Goal: Task Accomplishment & Management: Use online tool/utility

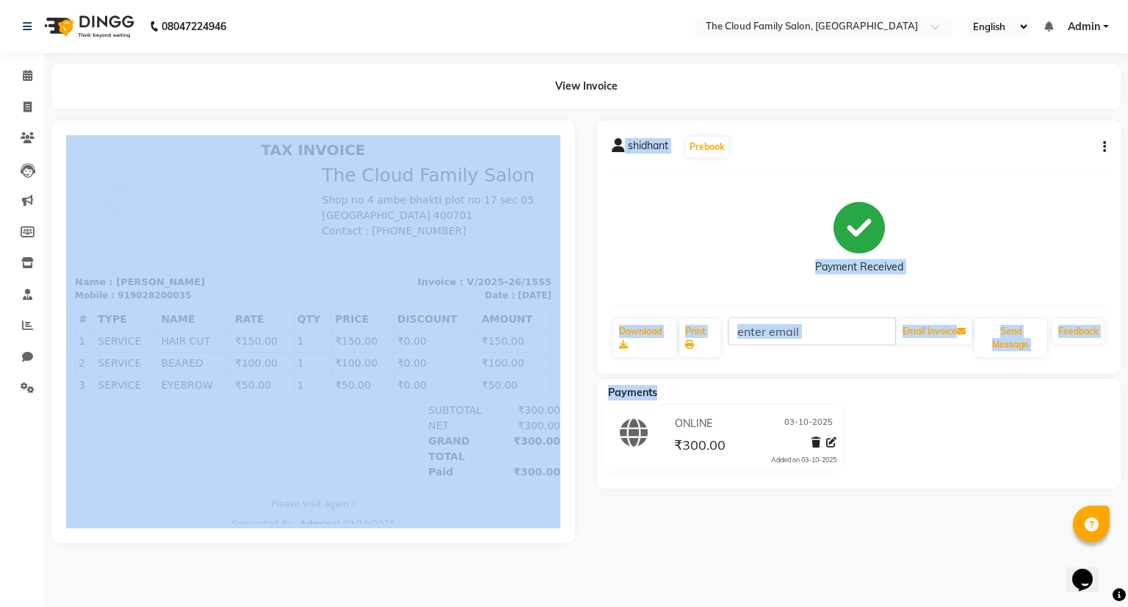
drag, startPoint x: 866, startPoint y: 511, endPoint x: 414, endPoint y: 350, distance: 480.3
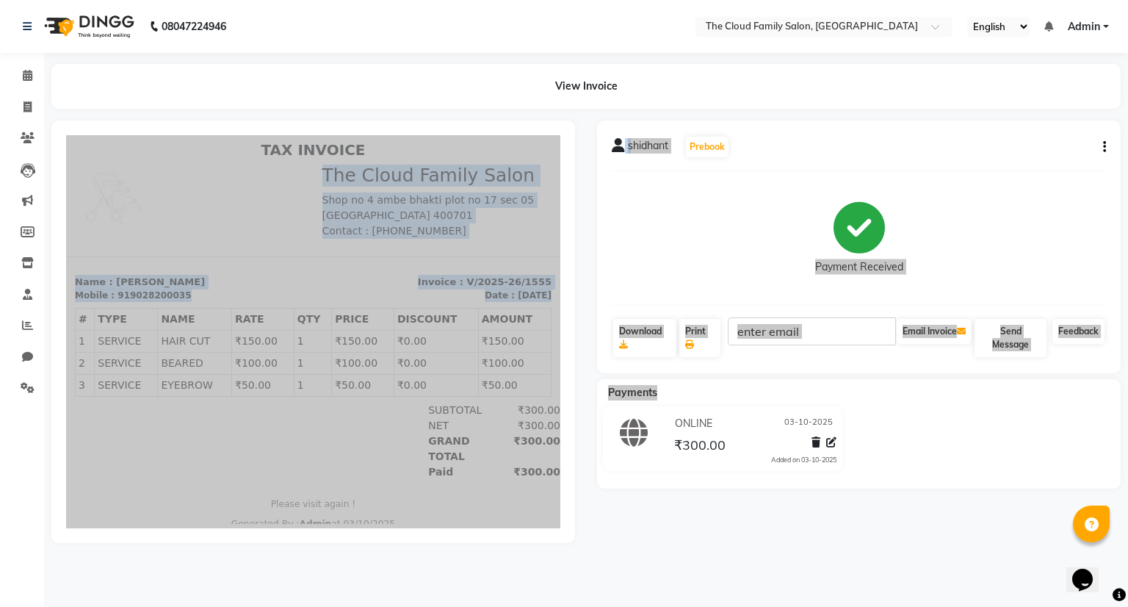
drag, startPoint x: 284, startPoint y: 226, endPoint x: 779, endPoint y: 311, distance: 502.3
click at [561, 311] on html "TAX INVOICE The Cloud Family Salon [STREET_ADDRESS] Contact : [PHONE_NUMBER] Mo…" at bounding box center [313, 335] width 494 height 401
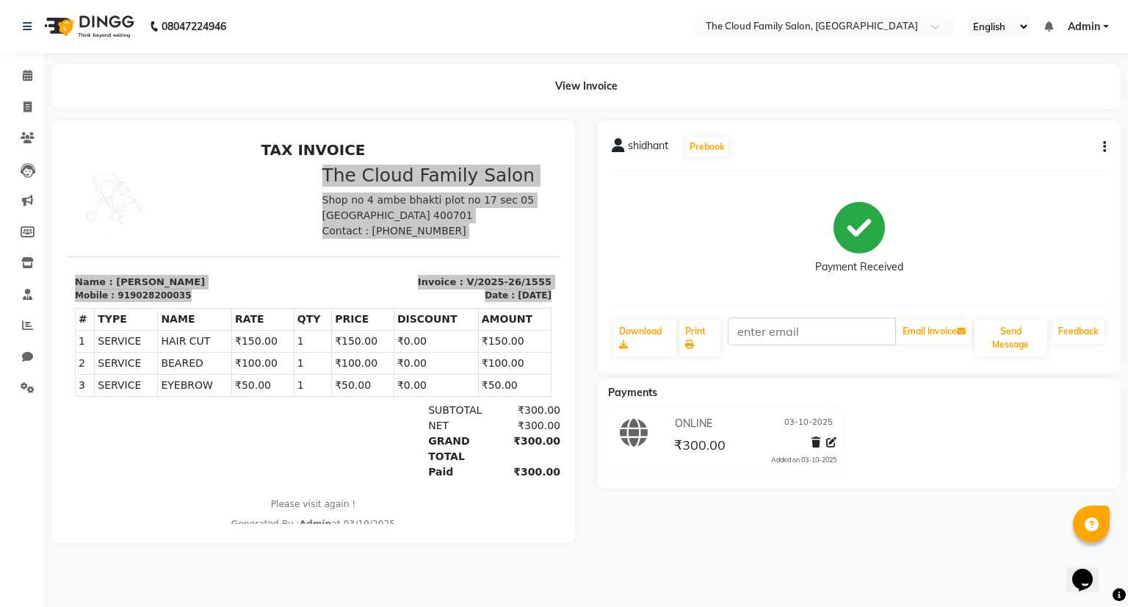
click at [588, 24] on nav "08047224946 Select Location × The Cloud Family Salon, Ghansoli English ENGLISH …" at bounding box center [564, 26] width 1128 height 53
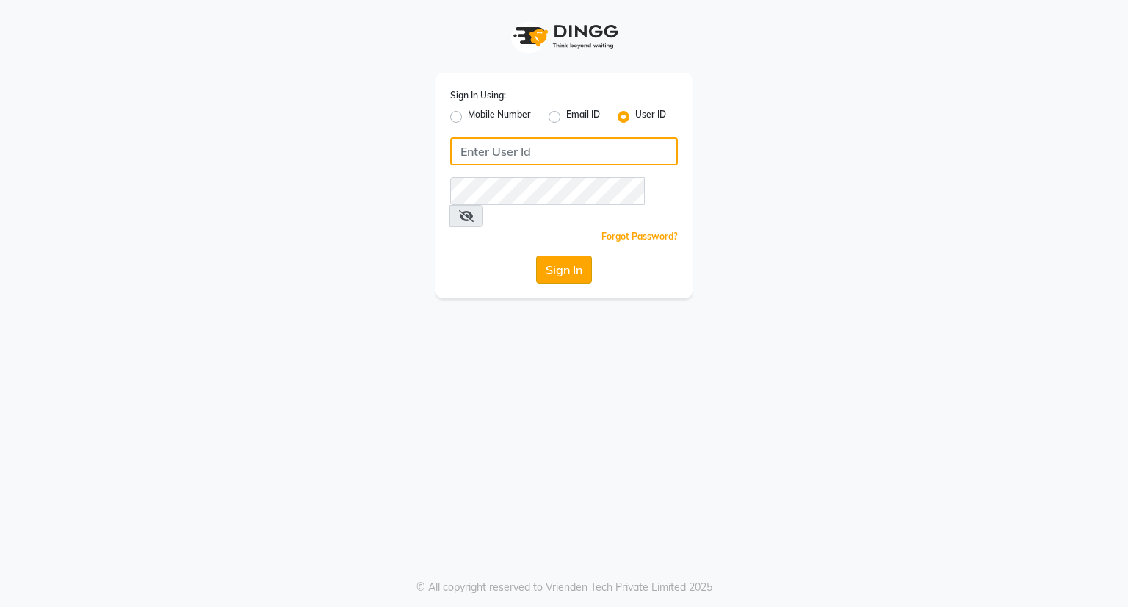
type input "[EMAIL_ADDRESS][DOMAIN_NAME]"
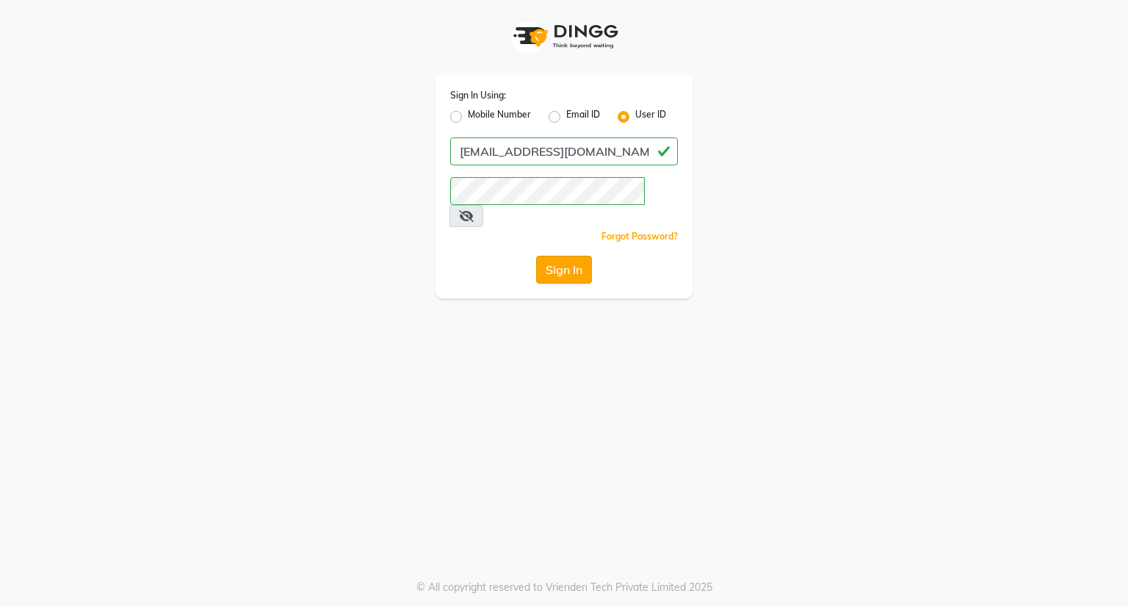
click at [570, 256] on button "Sign In" at bounding box center [564, 270] width 56 height 28
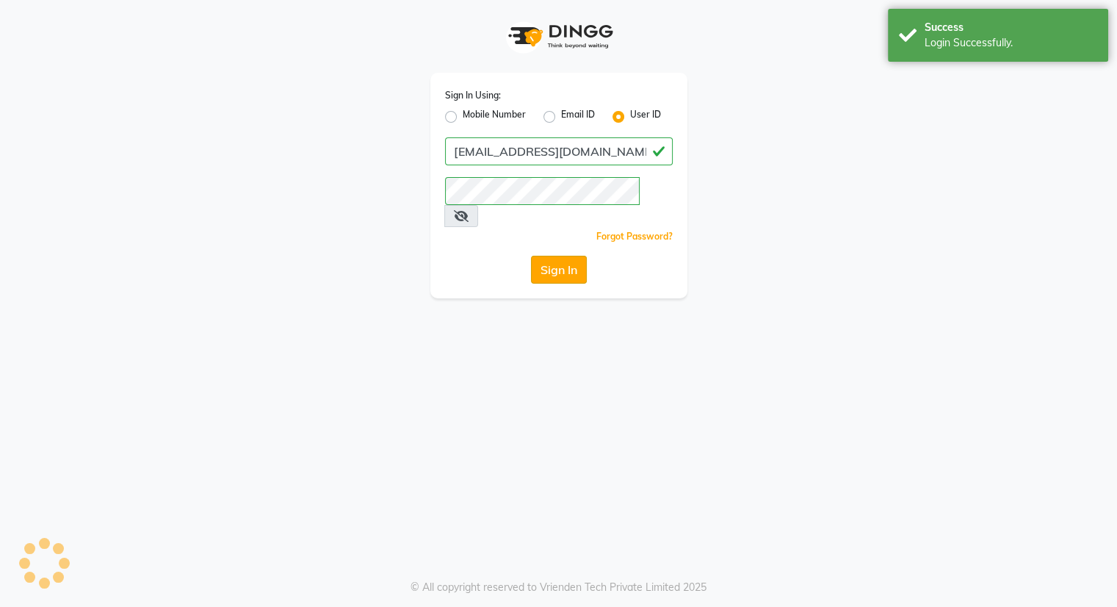
select select "8444"
select select "service"
